Goal: Task Accomplishment & Management: Manage account settings

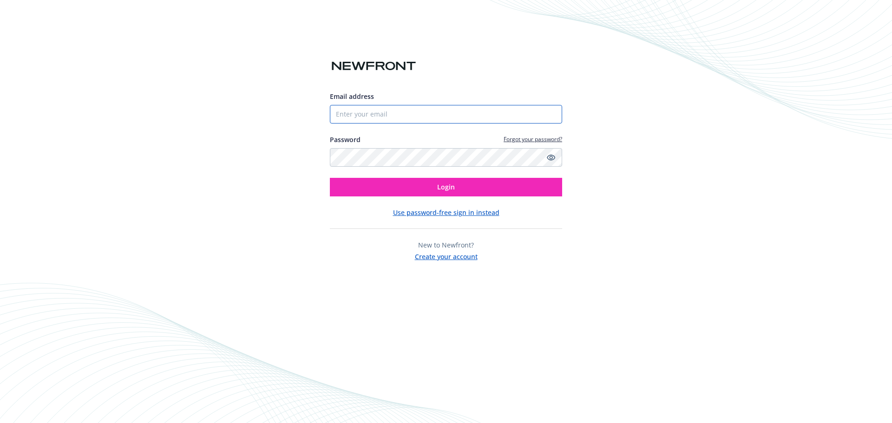
click at [420, 115] on input "Email address" at bounding box center [446, 114] width 232 height 19
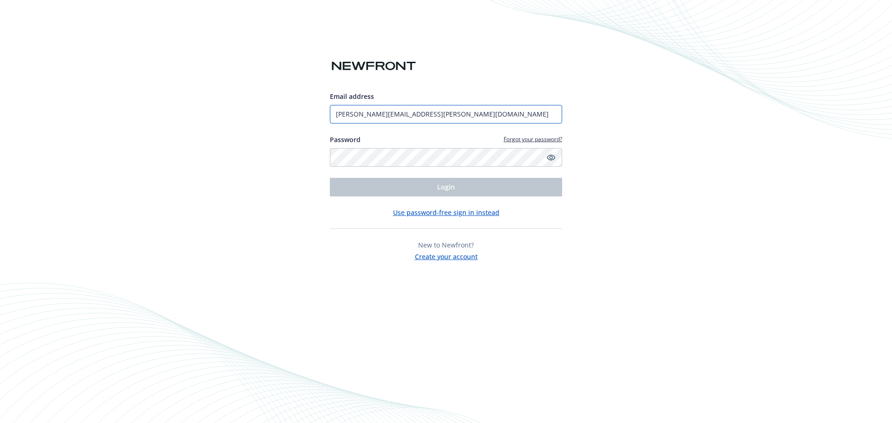
drag, startPoint x: 427, startPoint y: 115, endPoint x: 364, endPoint y: 113, distance: 63.2
click at [364, 113] on input "[PERSON_NAME][EMAIL_ADDRESS][PERSON_NAME][DOMAIN_NAME]" at bounding box center [446, 114] width 232 height 19
type input "[PERSON_NAME][EMAIL_ADDRESS][PERSON_NAME][DOMAIN_NAME]"
drag, startPoint x: 778, startPoint y: 244, endPoint x: 621, endPoint y: 185, distance: 167.1
click at [777, 243] on div "Email address [EMAIL_ADDRESS][PERSON_NAME][DOMAIN_NAME] Password Forgot your pa…" at bounding box center [446, 211] width 892 height 423
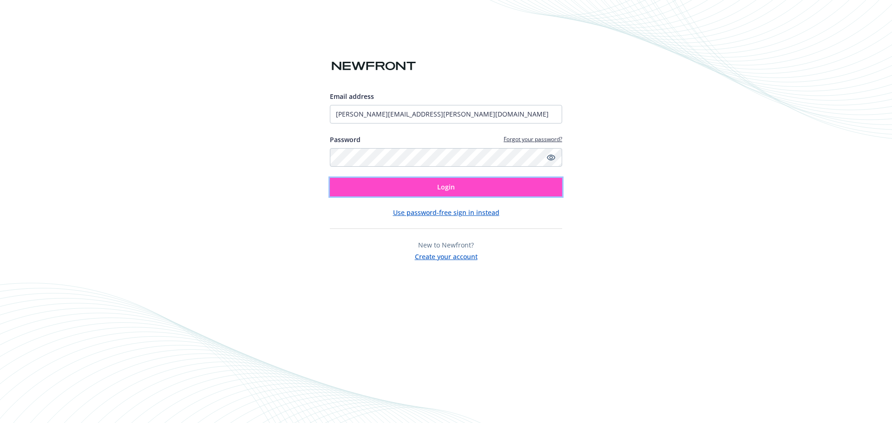
click at [461, 189] on button "Login" at bounding box center [446, 187] width 232 height 19
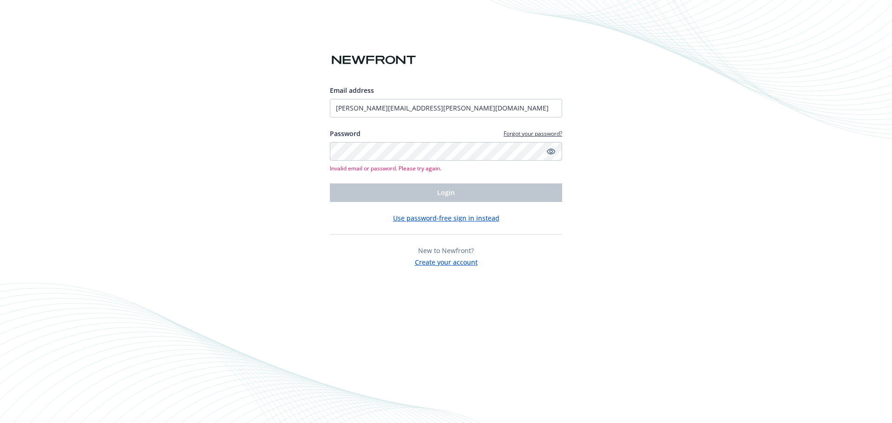
click at [551, 155] on icon "Show password" at bounding box center [551, 151] width 8 height 8
click at [70, 247] on div "Email address [EMAIL_ADDRESS][PERSON_NAME][DOMAIN_NAME] Password Forgot your pa…" at bounding box center [446, 211] width 892 height 423
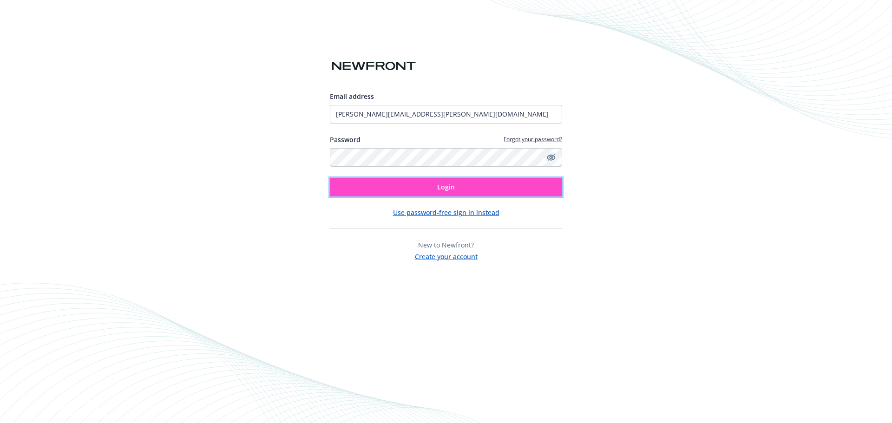
click at [485, 181] on button "Login" at bounding box center [446, 187] width 232 height 19
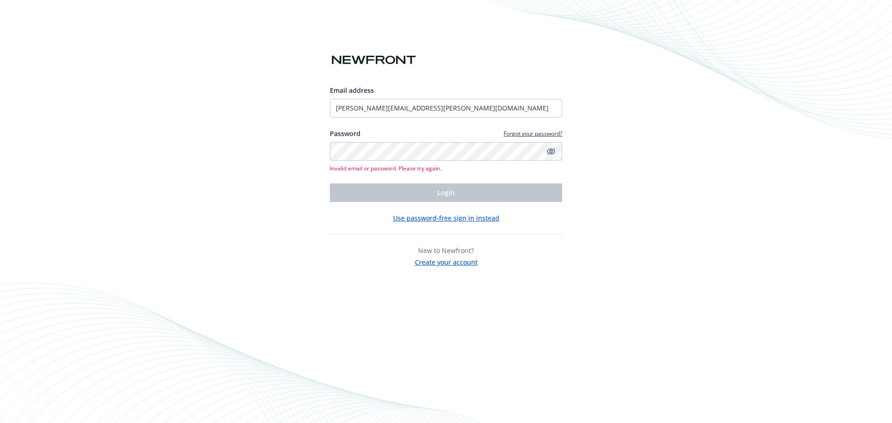
click at [778, 243] on div "Email address [EMAIL_ADDRESS][PERSON_NAME][DOMAIN_NAME] Password Forgot your pa…" at bounding box center [446, 211] width 892 height 423
